Goal: Communication & Community: Participate in discussion

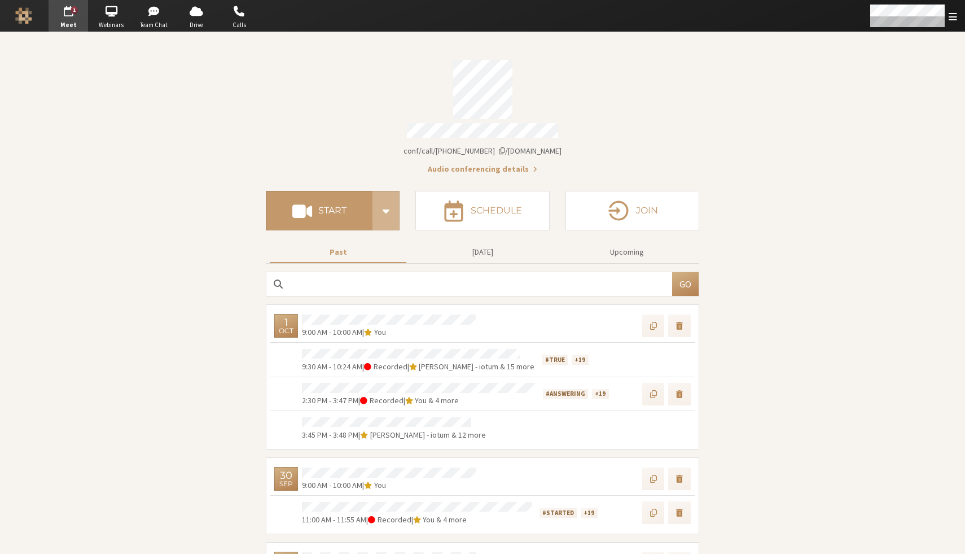
click at [59, 9] on span "button" at bounding box center [69, 11] width 40 height 18
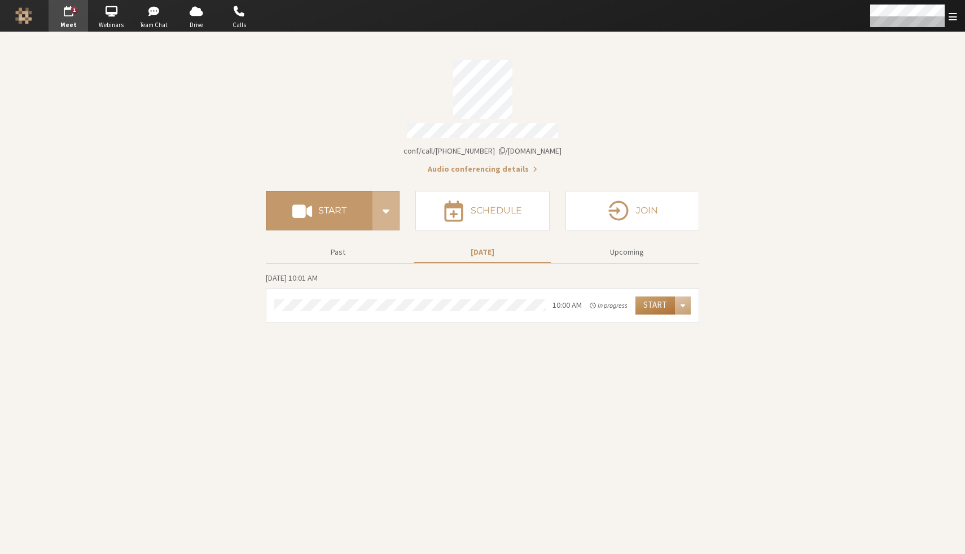
click at [655, 301] on button "Start" at bounding box center [656, 305] width 40 height 18
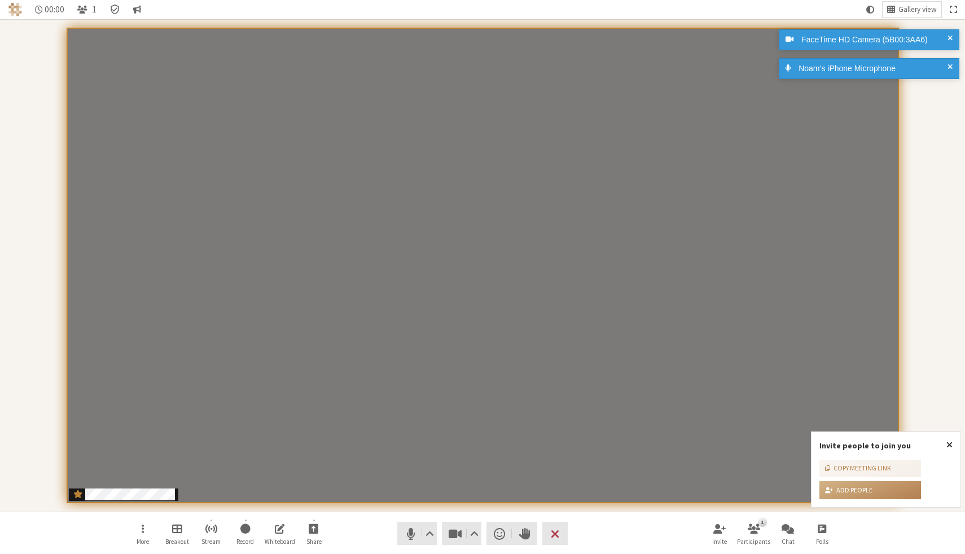
click at [950, 440] on span "Close popover" at bounding box center [950, 444] width 6 height 9
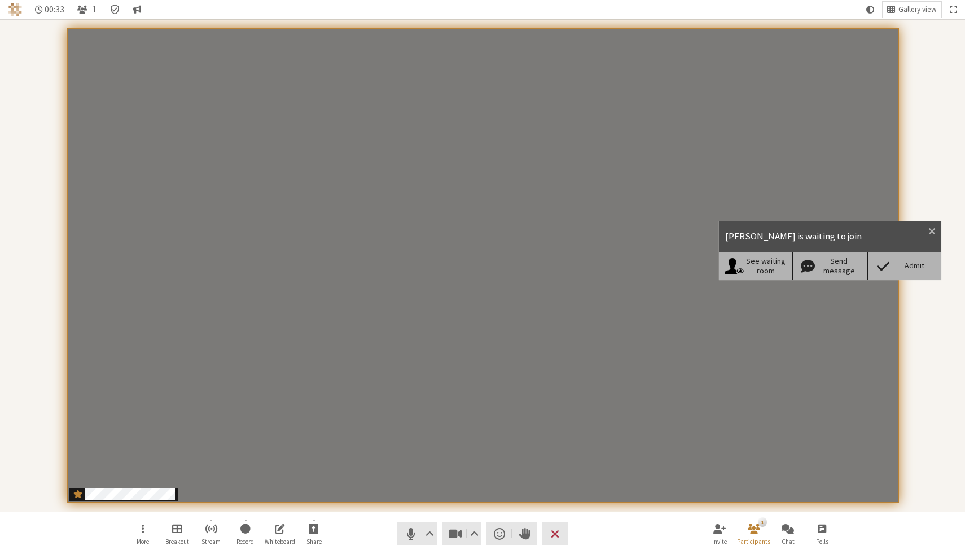
click at [899, 274] on div "Admit" at bounding box center [904, 266] width 75 height 28
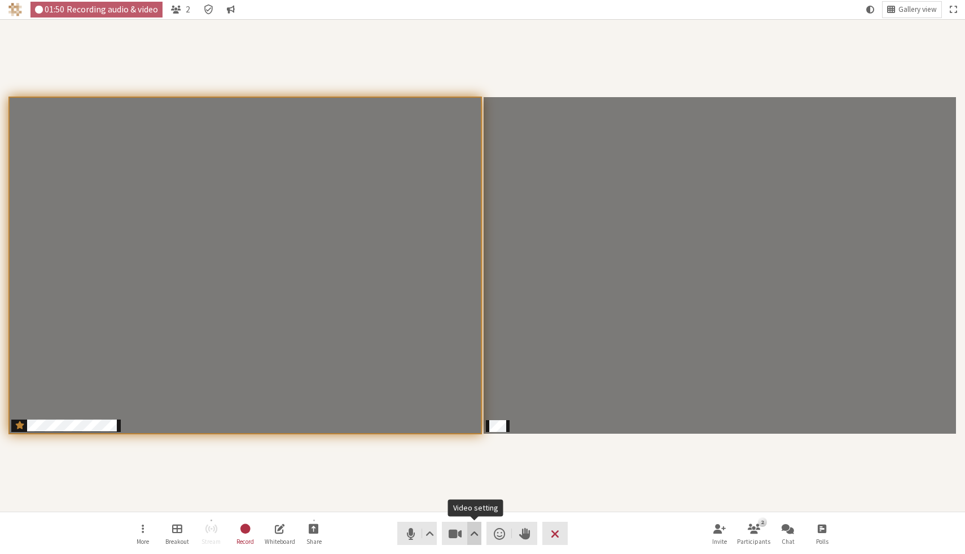
click at [479, 528] on button "Video setting" at bounding box center [474, 533] width 14 height 23
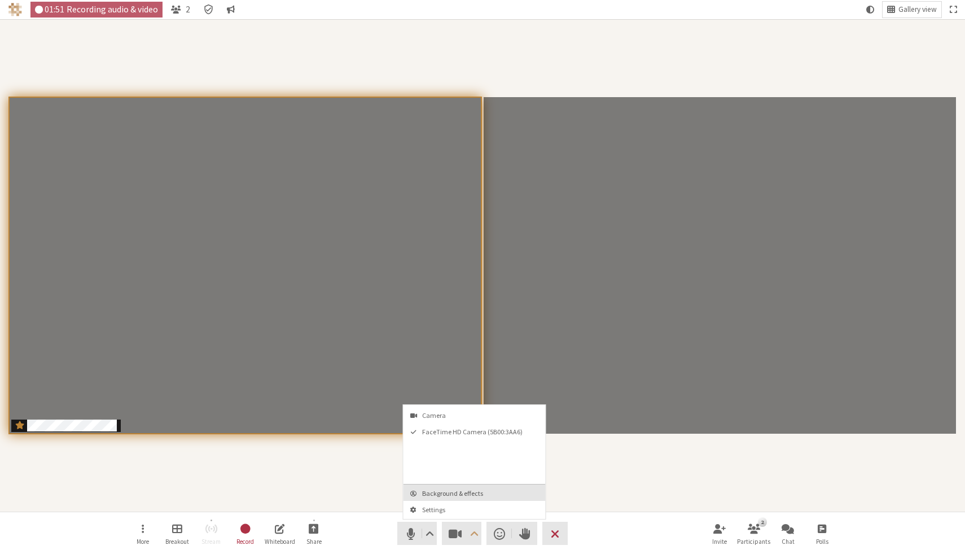
click at [465, 494] on span "Background & effects" at bounding box center [481, 492] width 119 height 7
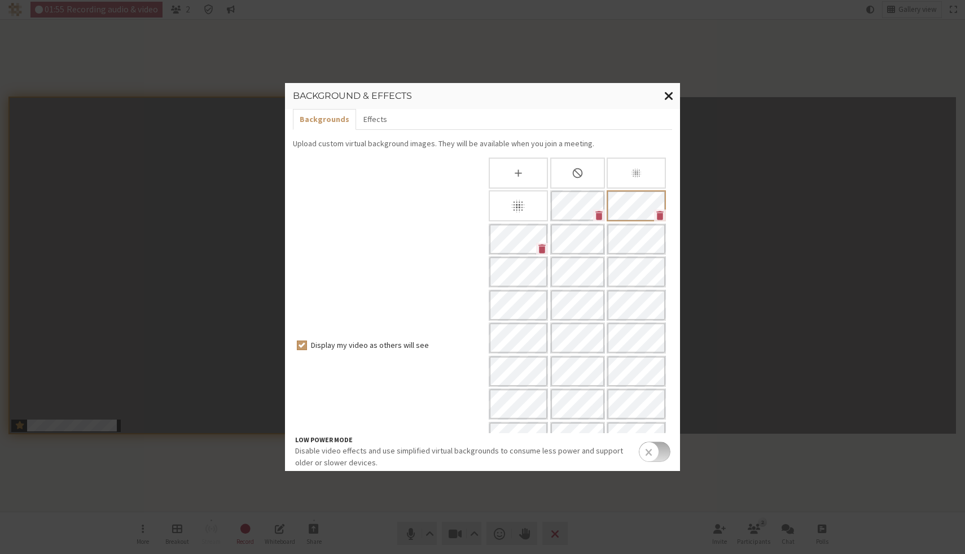
click at [668, 91] on span "Close modal" at bounding box center [669, 96] width 10 height 14
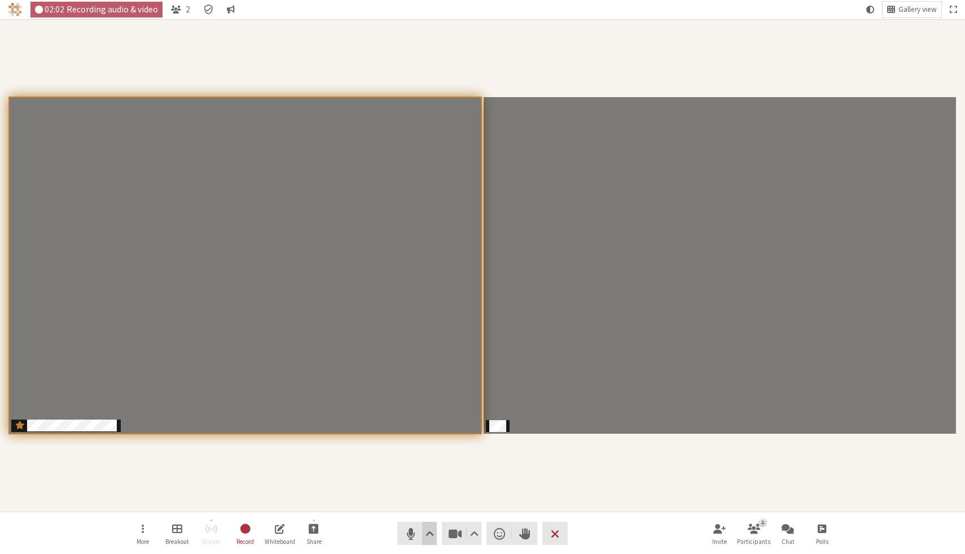
click at [430, 538] on span "Audio settings" at bounding box center [430, 534] width 8 height 16
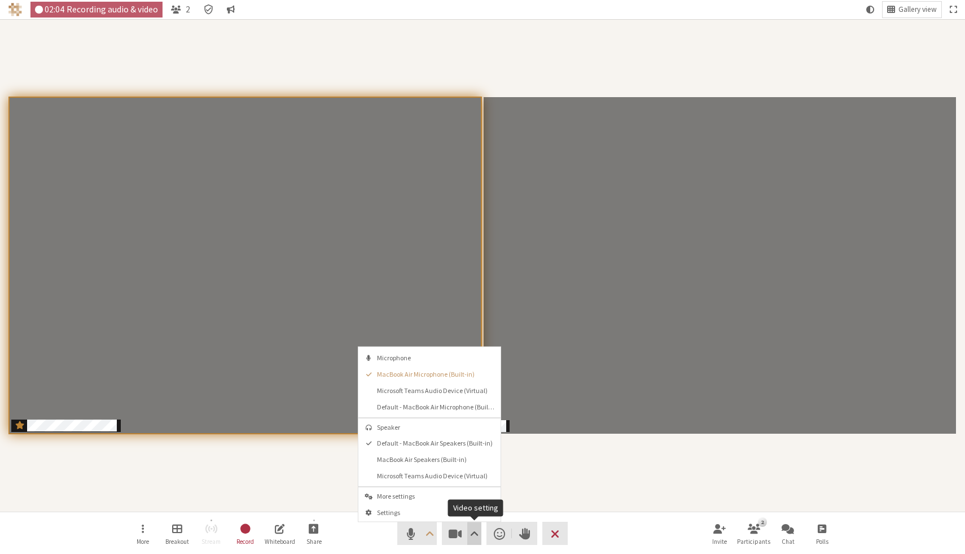
click at [474, 526] on span "Video setting" at bounding box center [474, 534] width 8 height 16
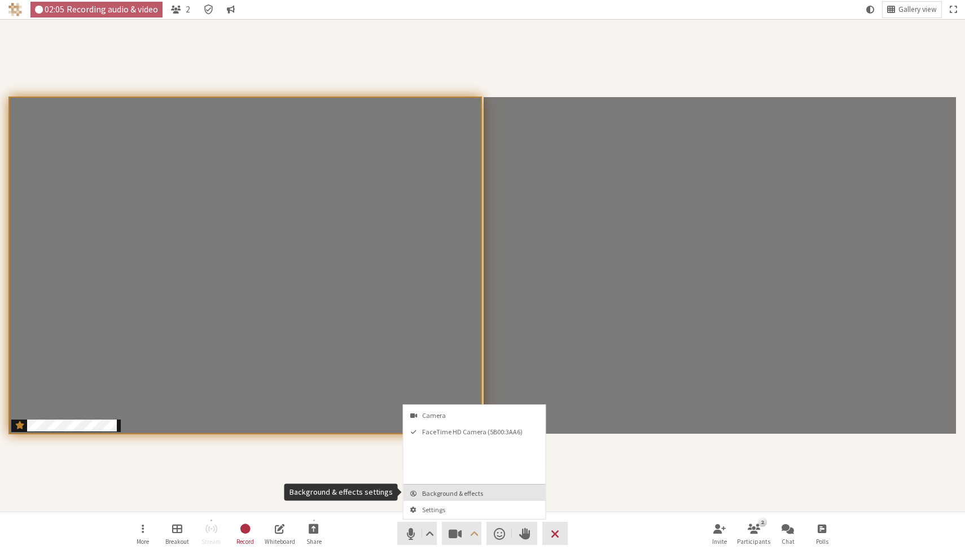
click at [458, 494] on span "Background & effects" at bounding box center [481, 492] width 119 height 7
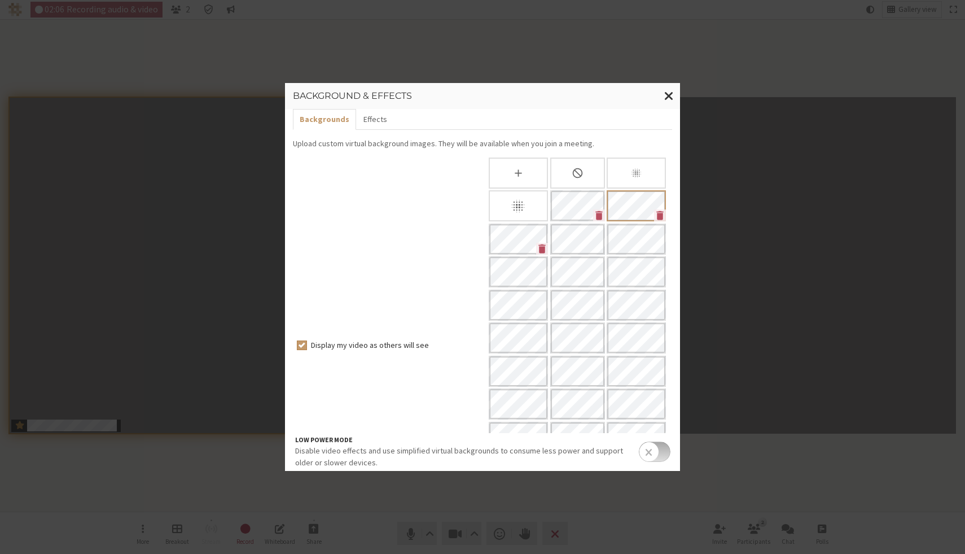
click at [573, 178] on div "None" at bounding box center [577, 172] width 55 height 31
click at [671, 91] on span "Close modal" at bounding box center [669, 96] width 10 height 14
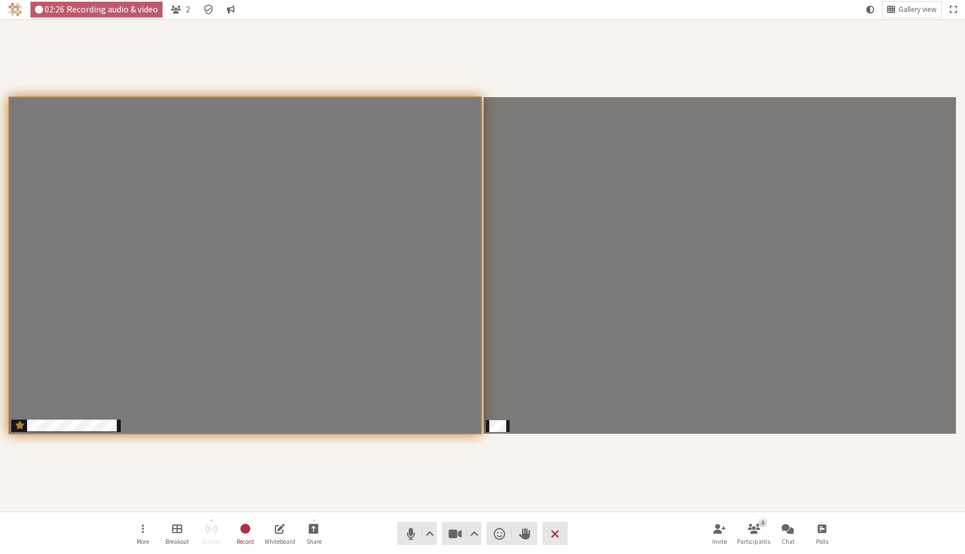
click at [387, 501] on div "Participants" at bounding box center [482, 265] width 949 height 476
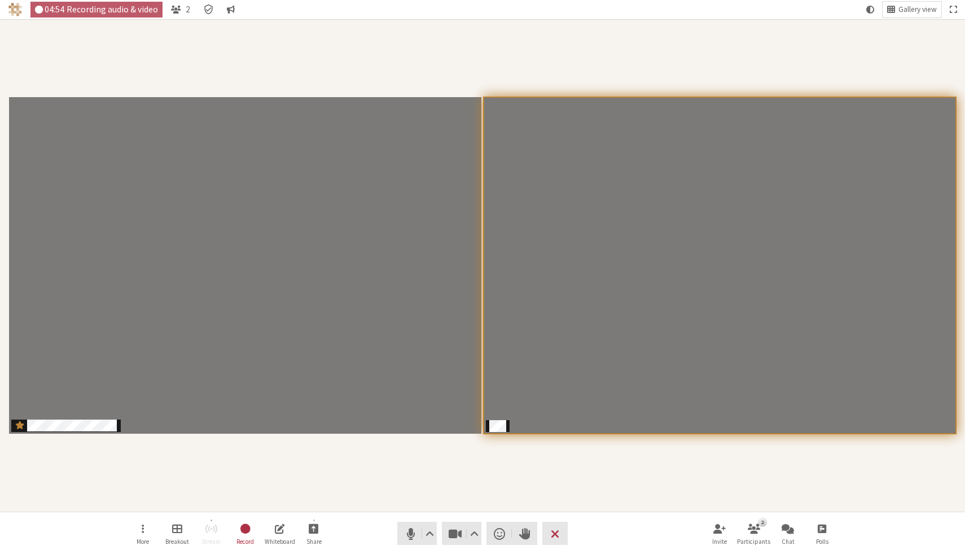
click at [98, 449] on div "Participants" at bounding box center [482, 265] width 949 height 476
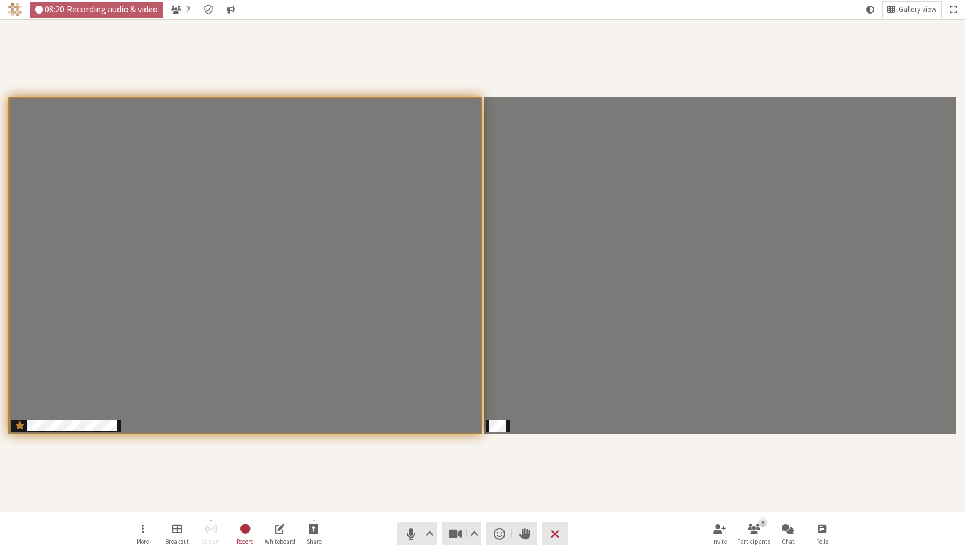
click at [559, 66] on div "Participants" at bounding box center [482, 265] width 949 height 476
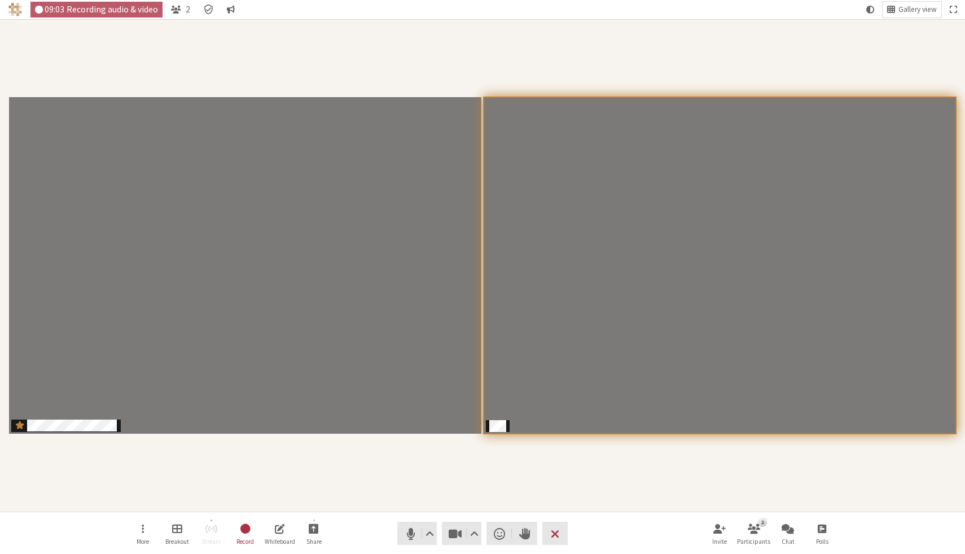
click at [453, 28] on div "Participants" at bounding box center [482, 265] width 949 height 476
click at [657, 471] on div "Participants" at bounding box center [482, 265] width 949 height 476
click at [500, 423] on span "Participants" at bounding box center [499, 418] width 13 height 15
click at [501, 445] on div "Participants" at bounding box center [482, 265] width 949 height 476
click at [494, 424] on span "Participants" at bounding box center [499, 418] width 13 height 15
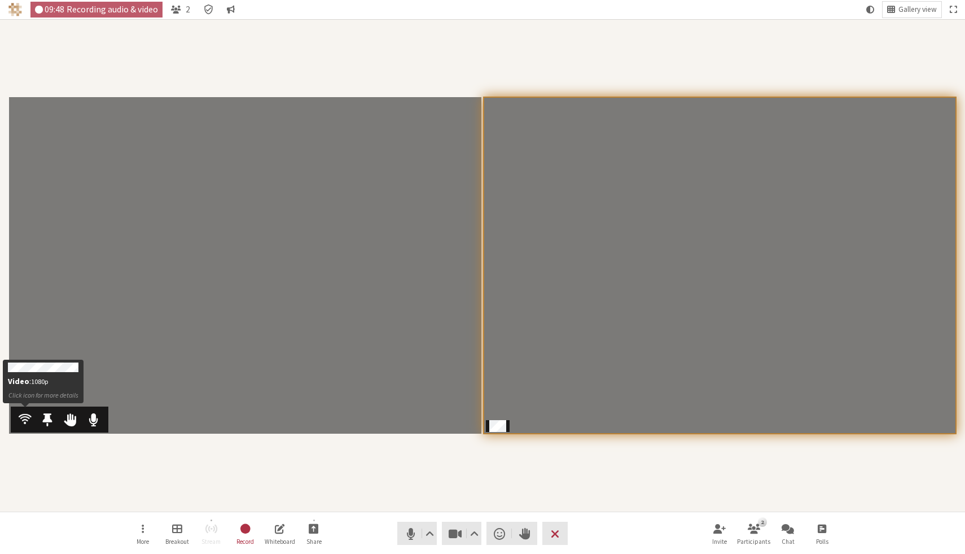
click at [25, 419] on span "Participants" at bounding box center [25, 418] width 13 height 15
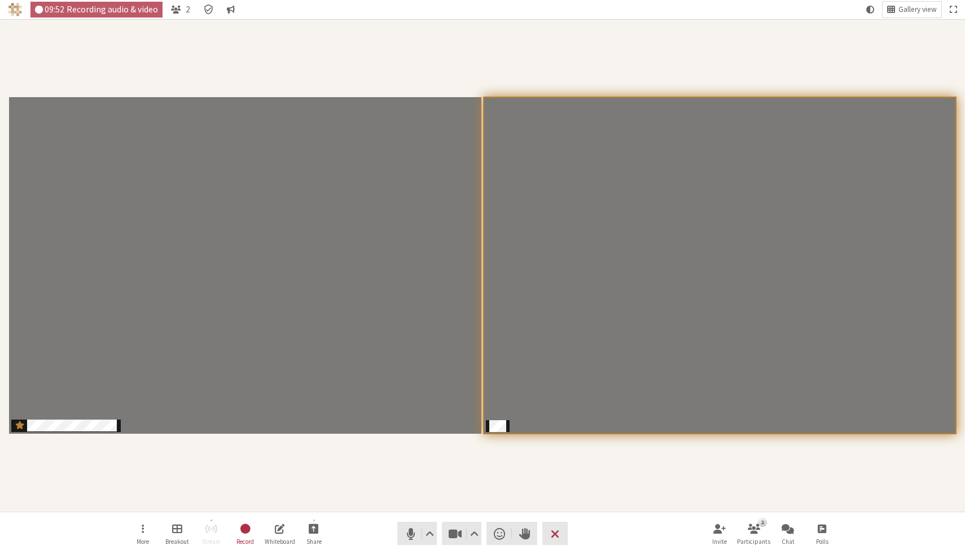
click at [40, 470] on div "Participants" at bounding box center [482, 265] width 949 height 476
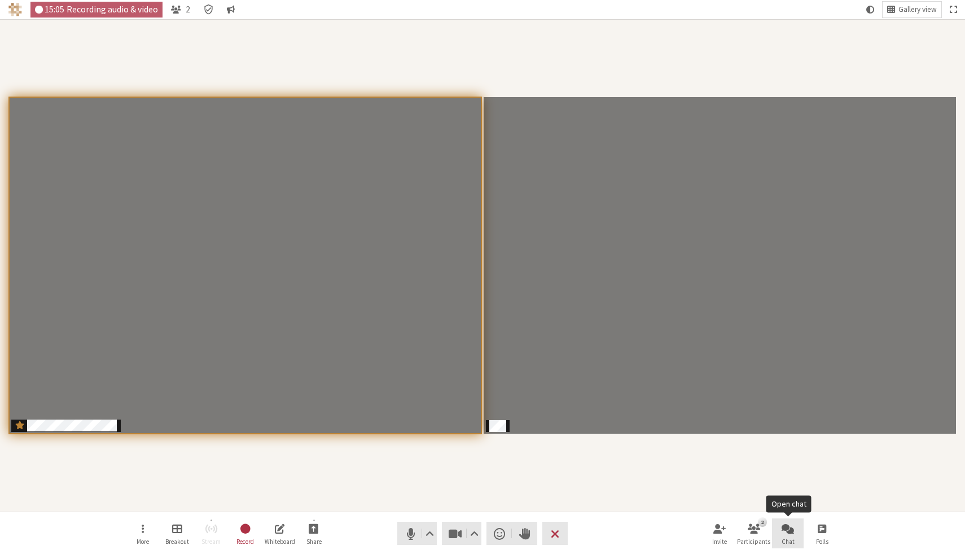
click at [796, 532] on button "Chat" at bounding box center [788, 533] width 32 height 30
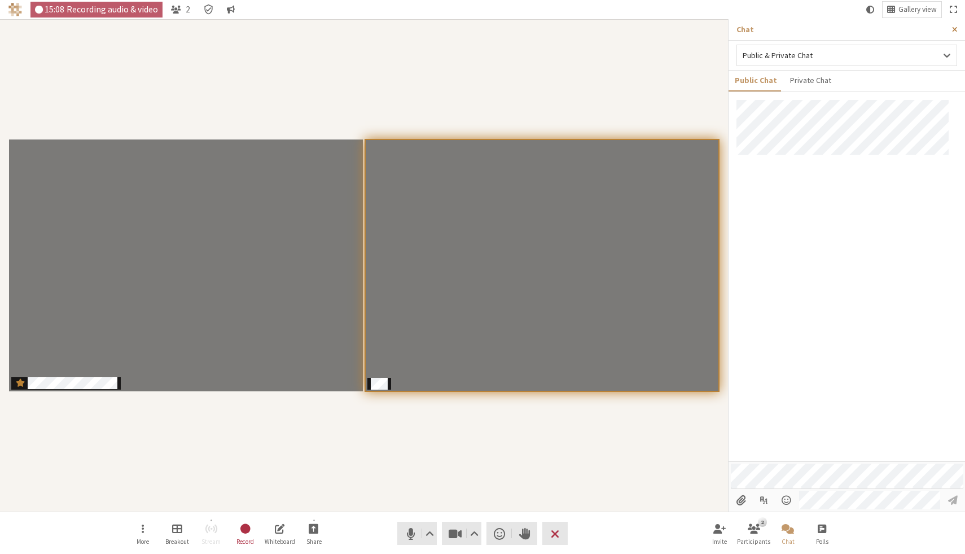
click at [956, 25] on button "Close sidebar" at bounding box center [954, 29] width 21 height 21
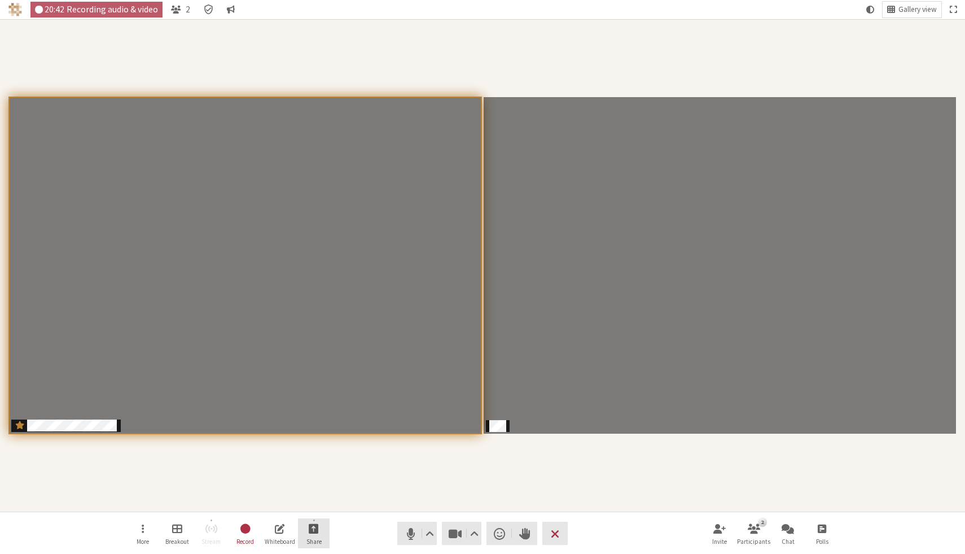
click at [327, 528] on button "Share" at bounding box center [314, 533] width 32 height 30
click at [321, 507] on span "Share my screen" at bounding box center [323, 503] width 82 height 8
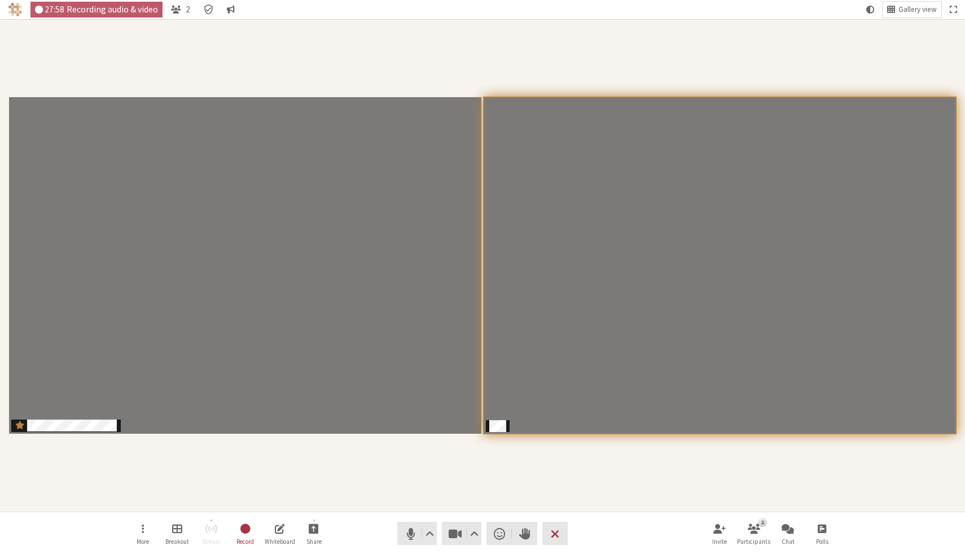
click at [474, 490] on div "Participants" at bounding box center [482, 265] width 949 height 476
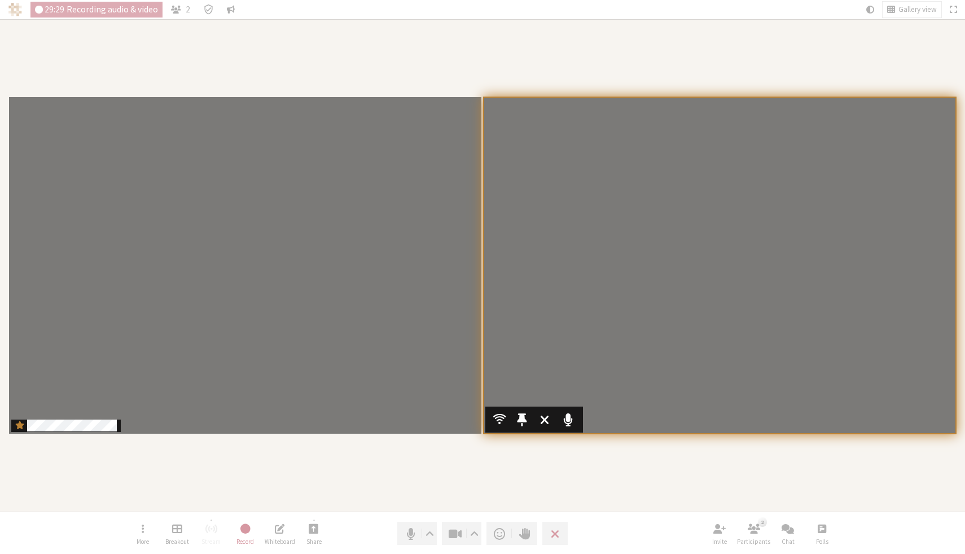
click at [605, 265] on video "Participants" at bounding box center [720, 265] width 472 height 337
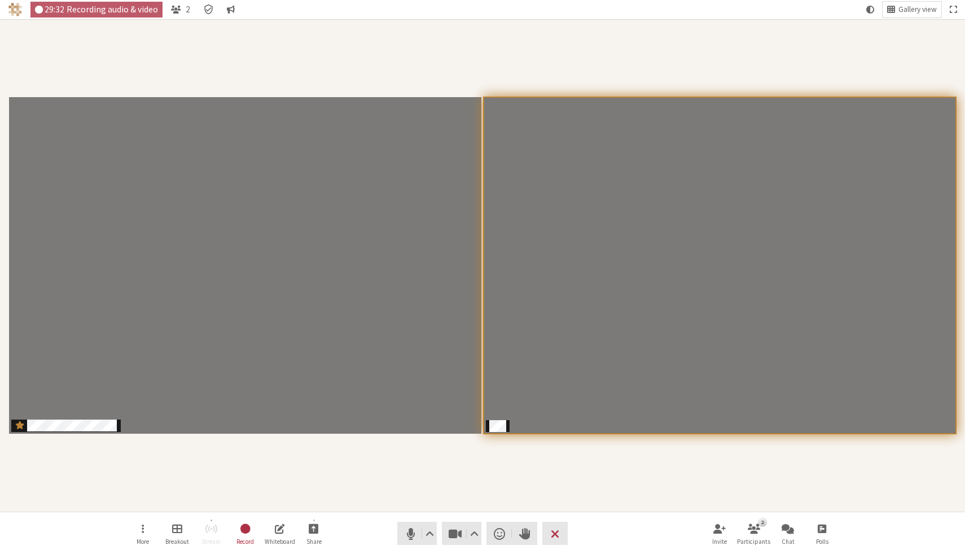
click at [494, 462] on div "Participants" at bounding box center [482, 265] width 949 height 476
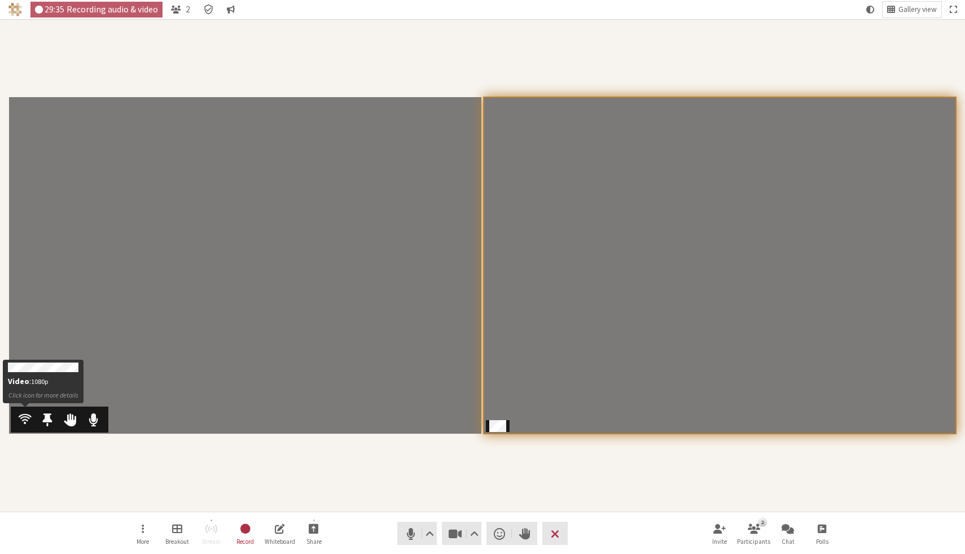
click at [24, 417] on span "Participants" at bounding box center [25, 418] width 13 height 15
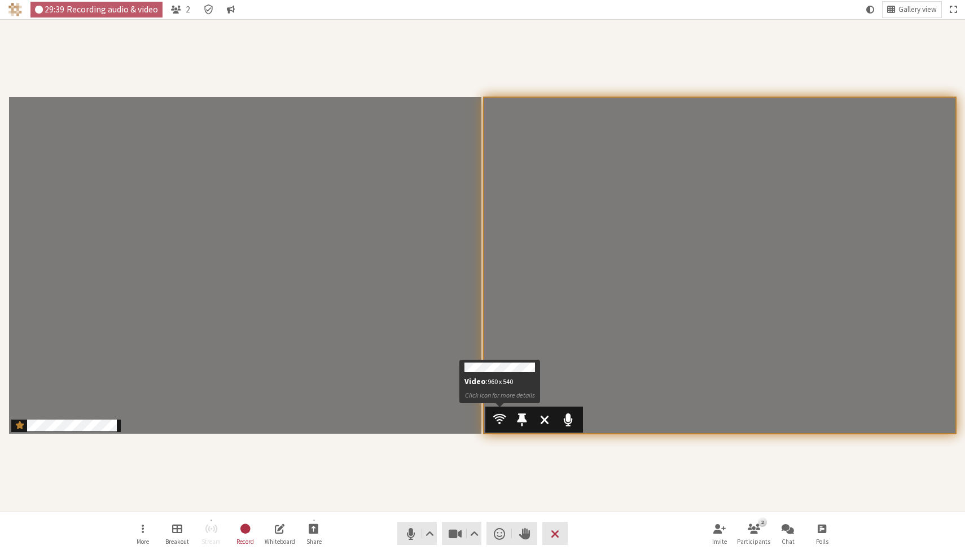
click at [498, 418] on span "Participants" at bounding box center [499, 418] width 13 height 15
click at [466, 460] on div "Participants" at bounding box center [482, 265] width 949 height 476
